Goal: Find specific page/section: Find specific page/section

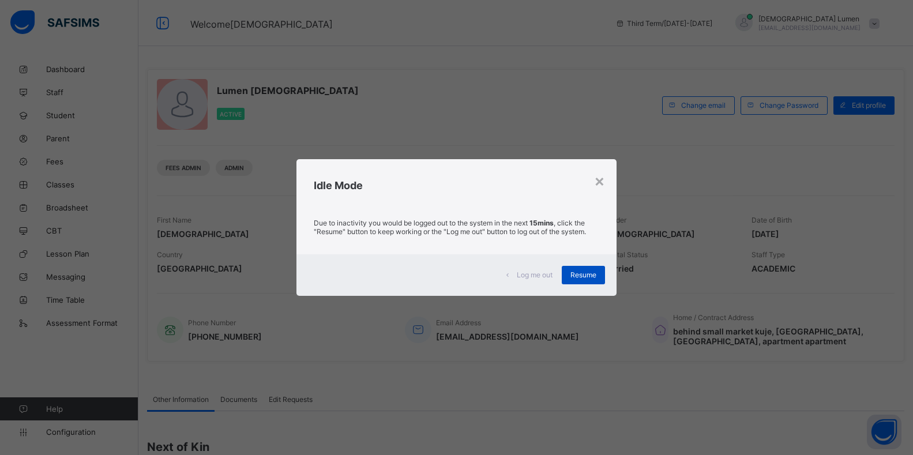
click at [591, 277] on span "Resume" at bounding box center [583, 274] width 26 height 9
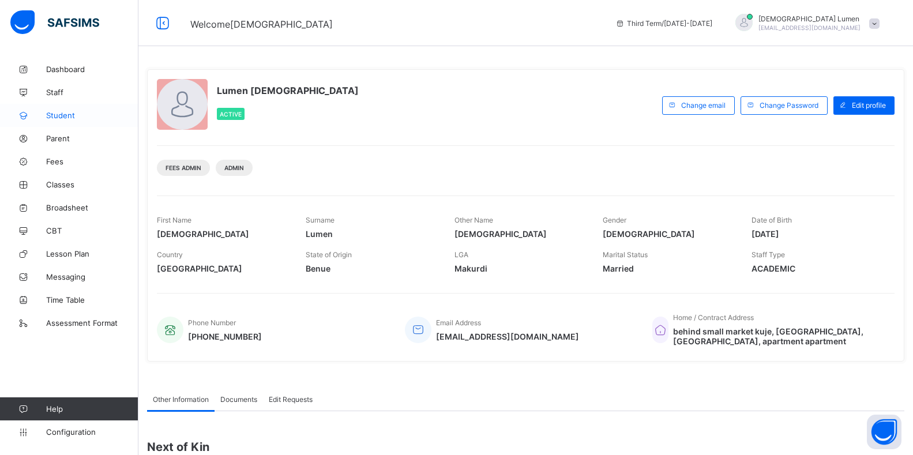
click at [63, 114] on span "Student" at bounding box center [92, 115] width 92 height 9
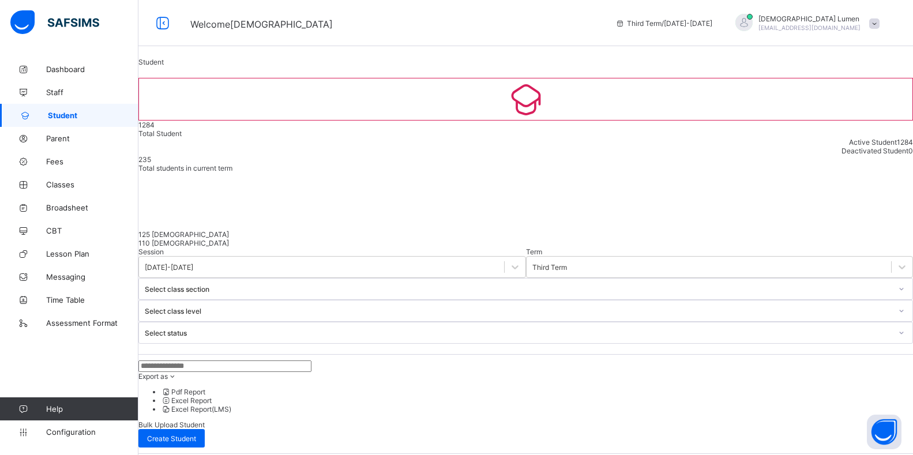
click at [211, 360] on input "text" at bounding box center [224, 366] width 173 height 12
type input "******"
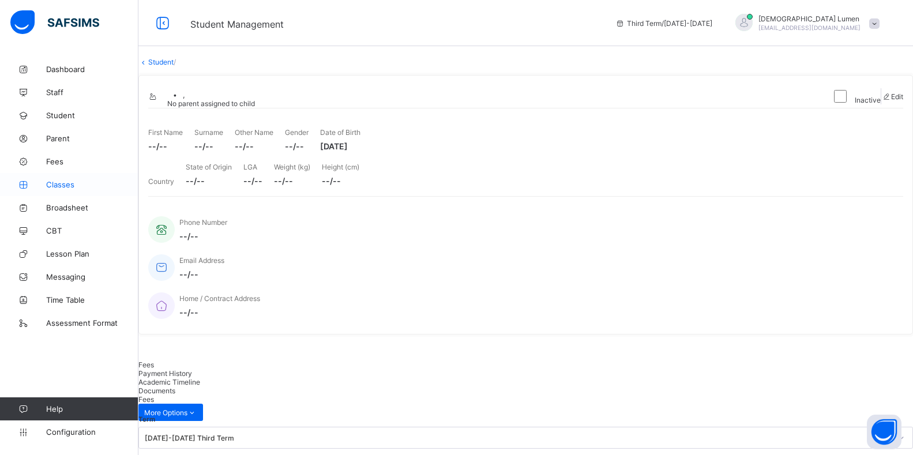
click at [62, 182] on span "Classes" at bounding box center [92, 184] width 92 height 9
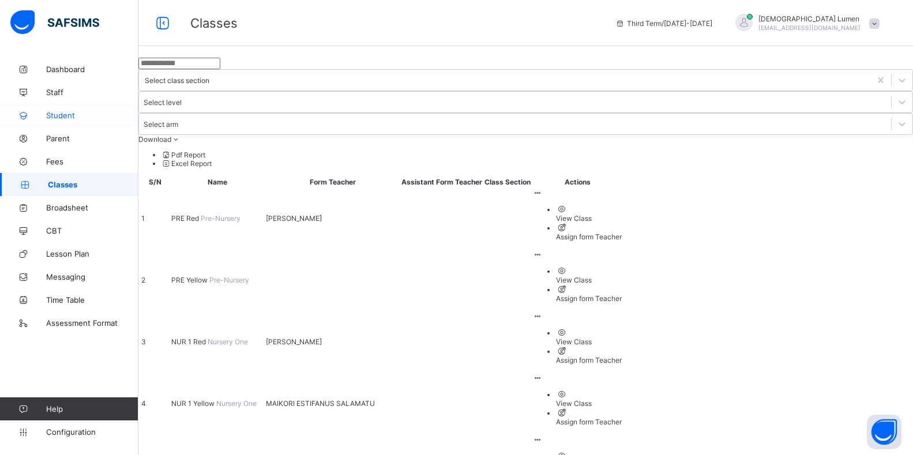
click at [62, 116] on span "Student" at bounding box center [92, 115] width 92 height 9
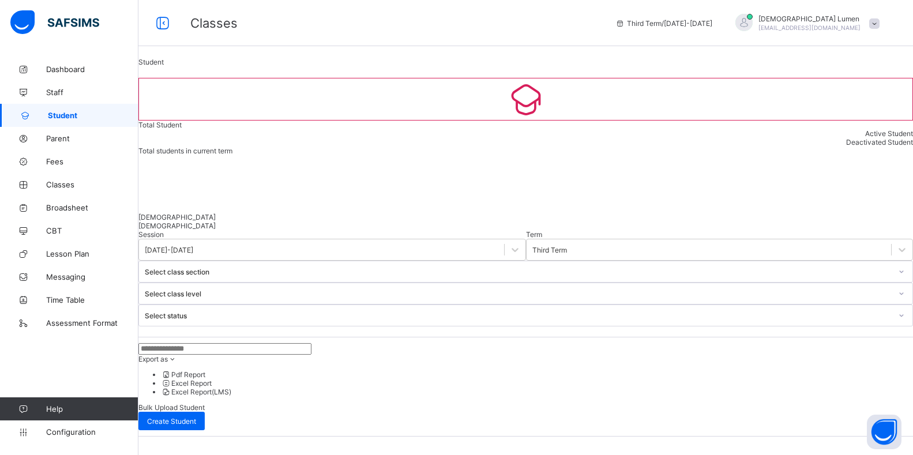
click at [215, 343] on input "text" at bounding box center [224, 349] width 173 height 12
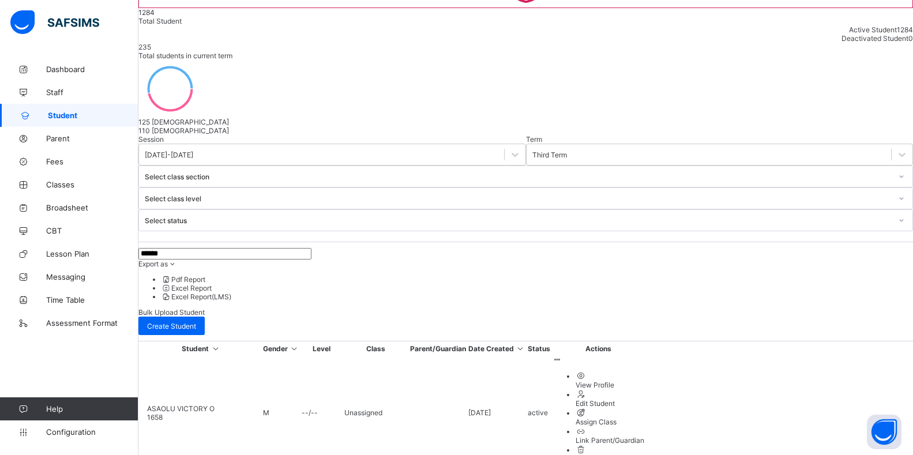
scroll to position [115, 0]
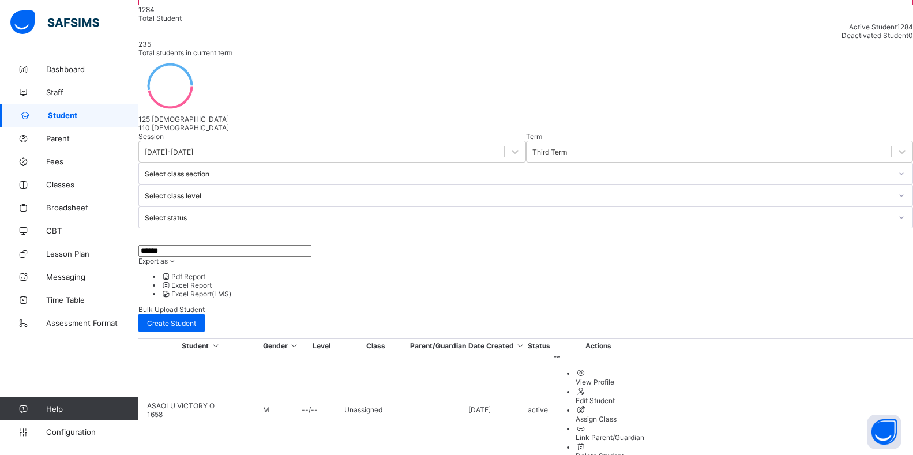
type input "******"
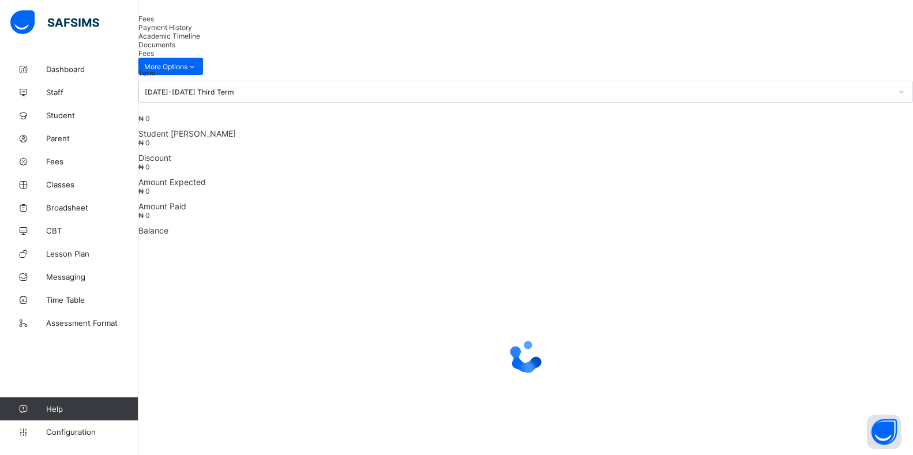
click at [200, 40] on span "Academic Timeline" at bounding box center [169, 36] width 62 height 9
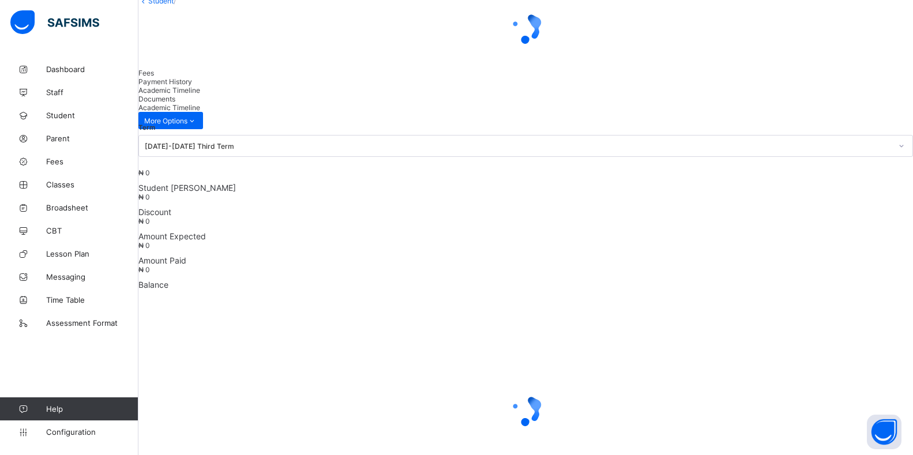
click at [175, 103] on span "Documents" at bounding box center [156, 99] width 37 height 9
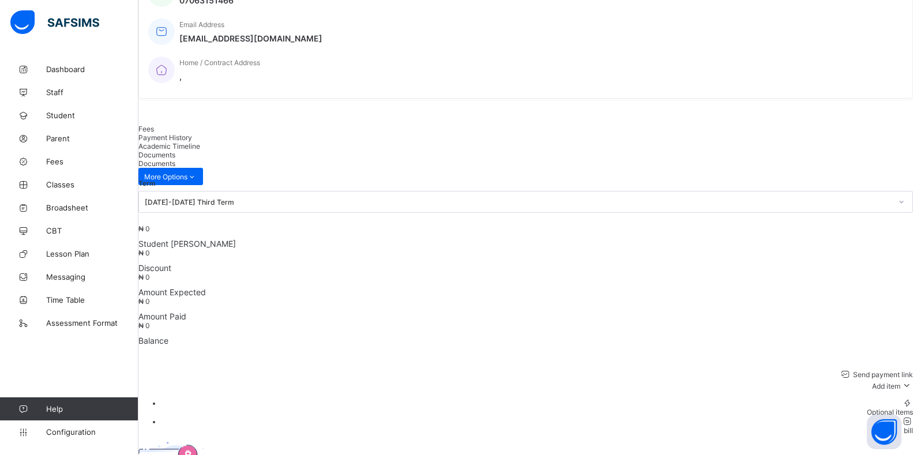
scroll to position [265, 0]
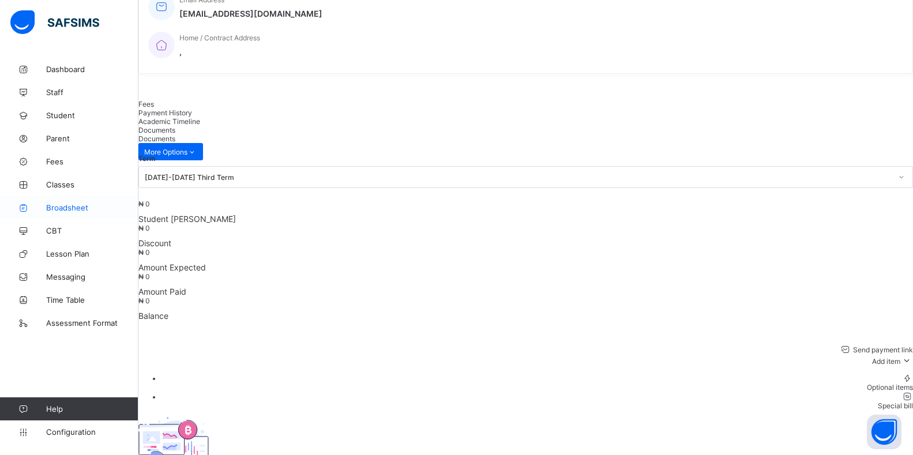
click at [81, 210] on span "Broadsheet" at bounding box center [92, 207] width 92 height 9
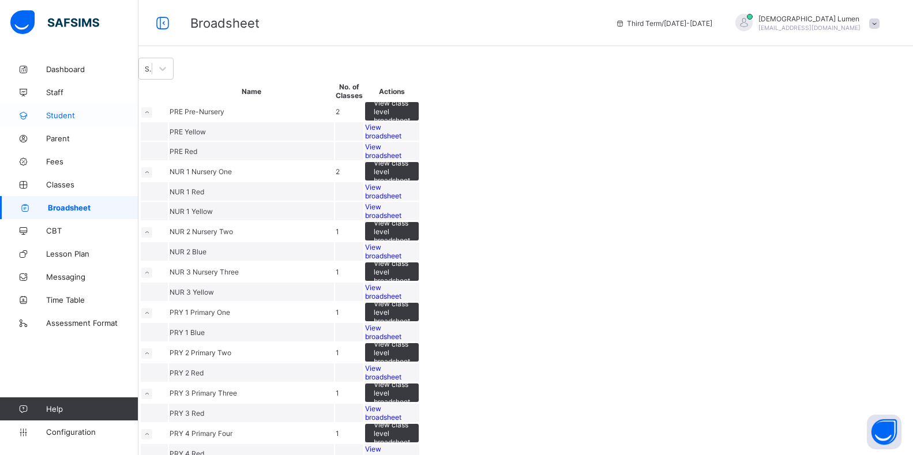
click at [70, 116] on span "Student" at bounding box center [92, 115] width 92 height 9
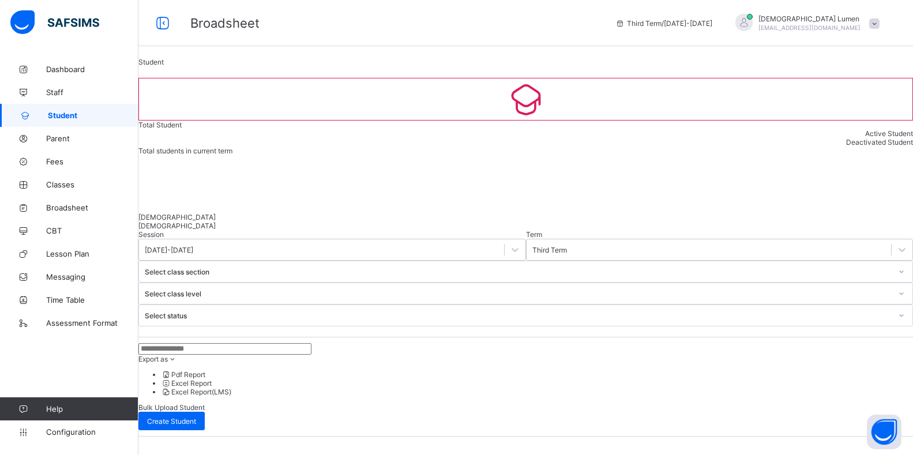
click at [208, 343] on input "text" at bounding box center [224, 349] width 173 height 12
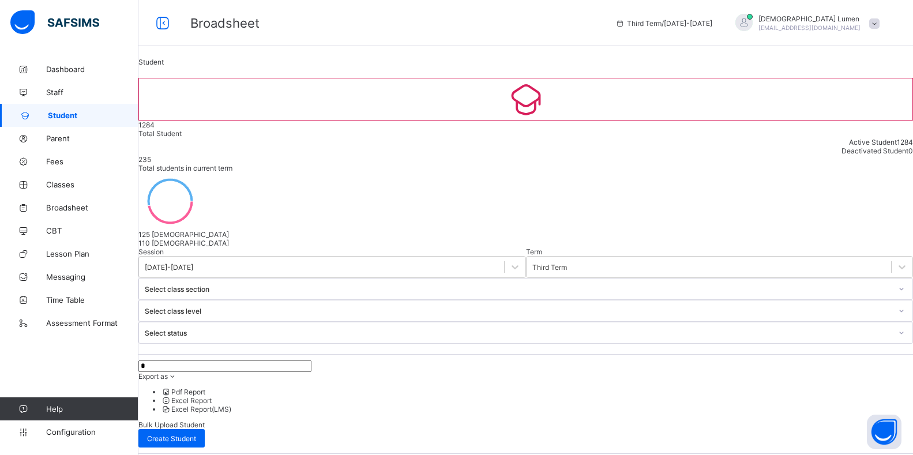
type input "******"
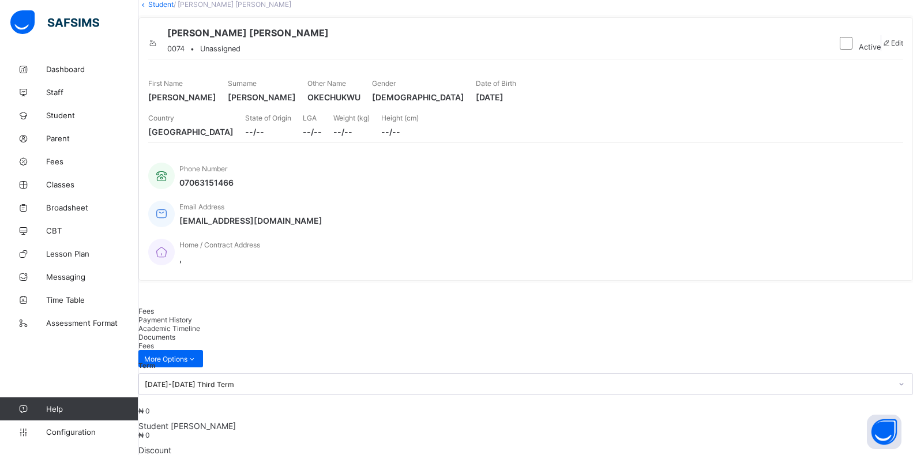
click at [200, 324] on span "Academic Timeline" at bounding box center [169, 328] width 62 height 9
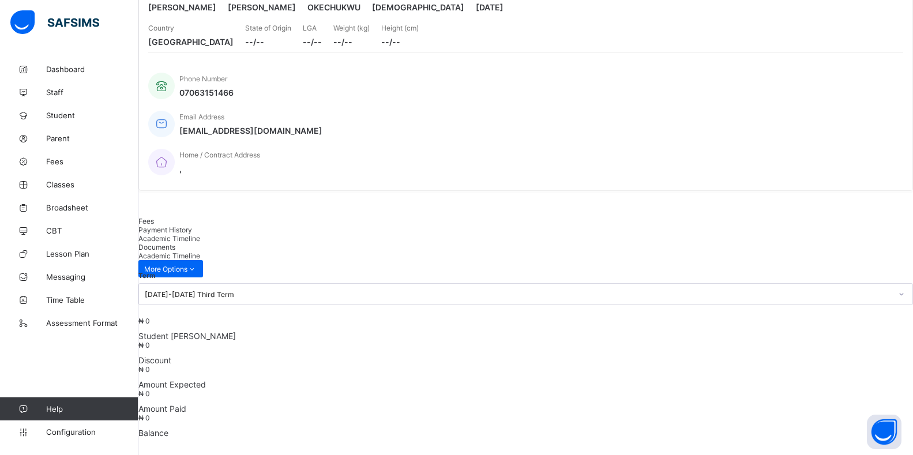
scroll to position [95, 0]
